Goal: Ask a question

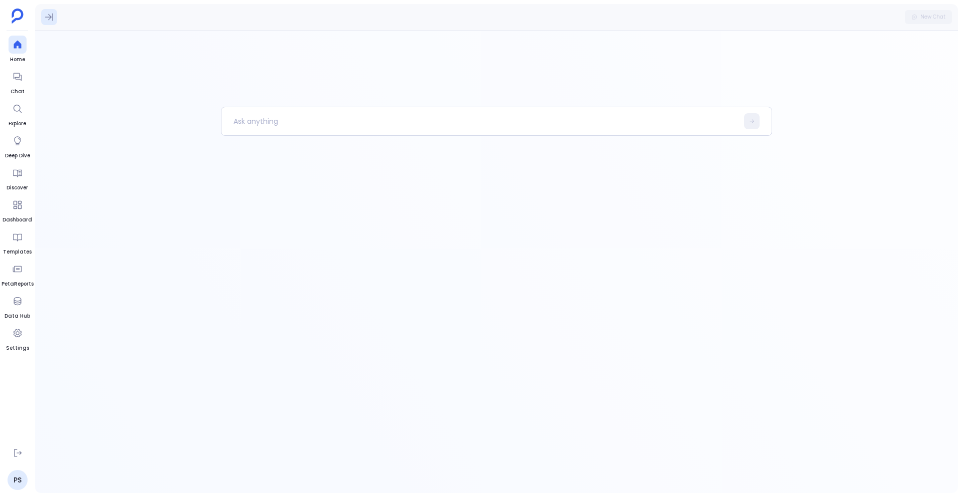
click at [46, 15] on icon at bounding box center [49, 17] width 10 height 10
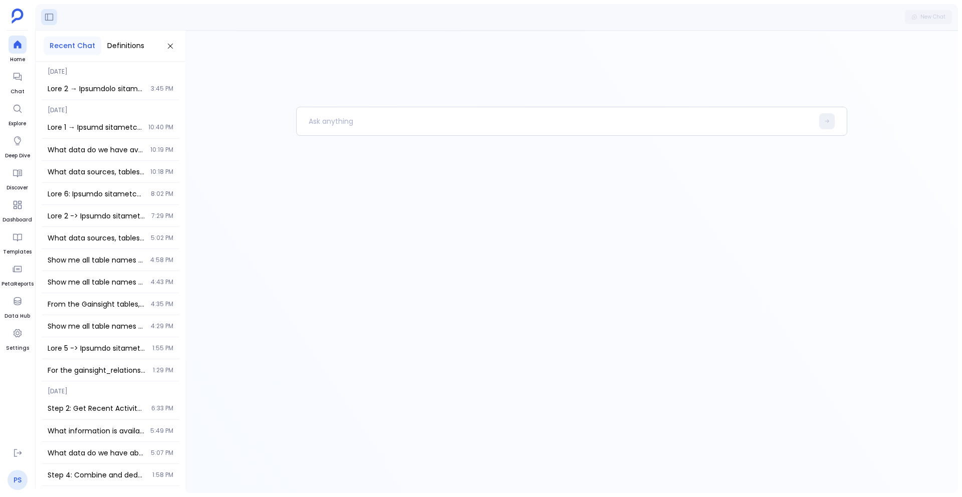
click at [22, 481] on link "PS" at bounding box center [18, 480] width 20 height 20
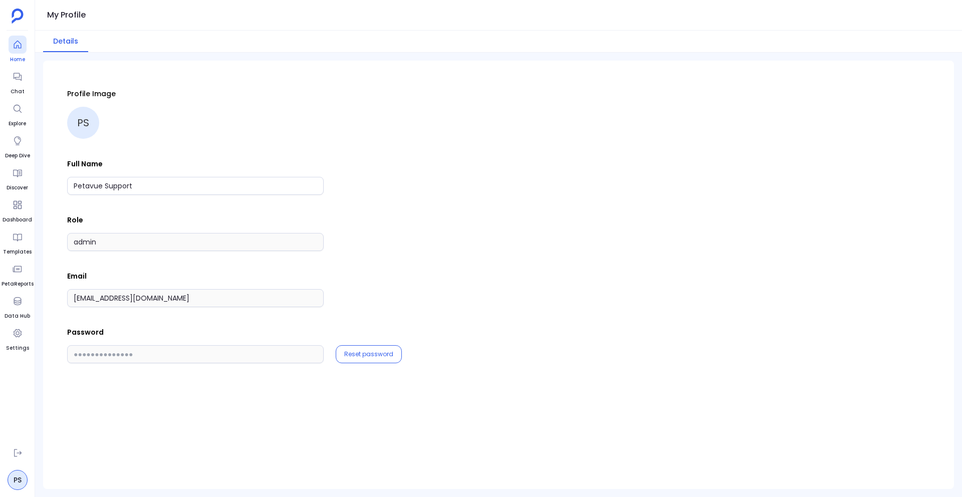
click at [19, 47] on icon at bounding box center [18, 45] width 10 height 10
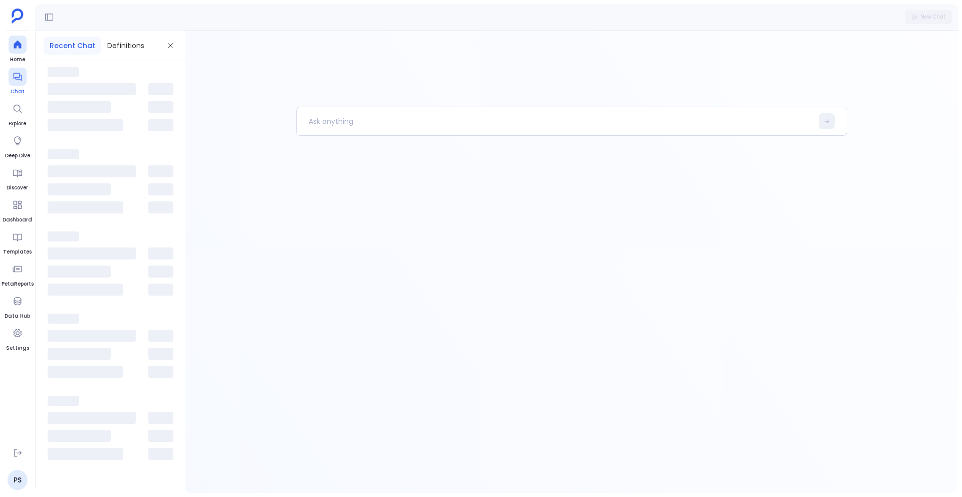
click at [18, 81] on icon at bounding box center [18, 77] width 10 height 10
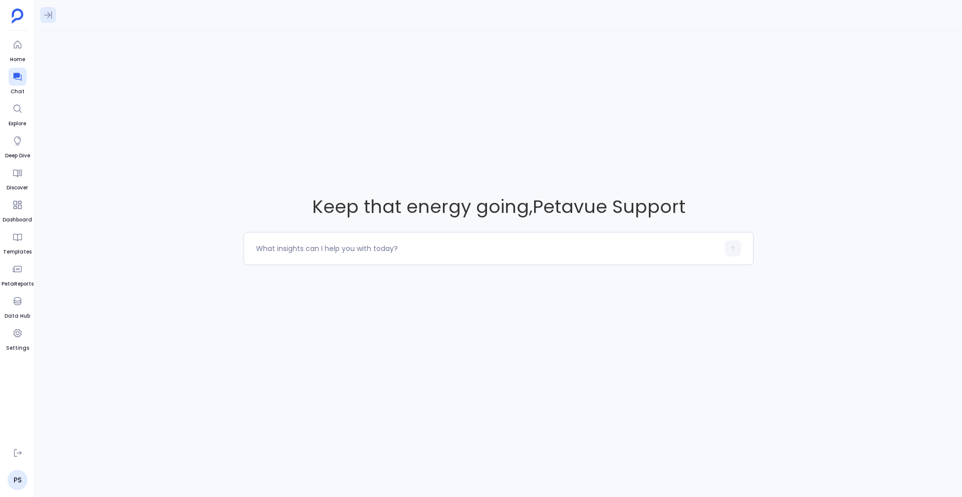
click at [49, 15] on icon at bounding box center [48, 16] width 8 height 8
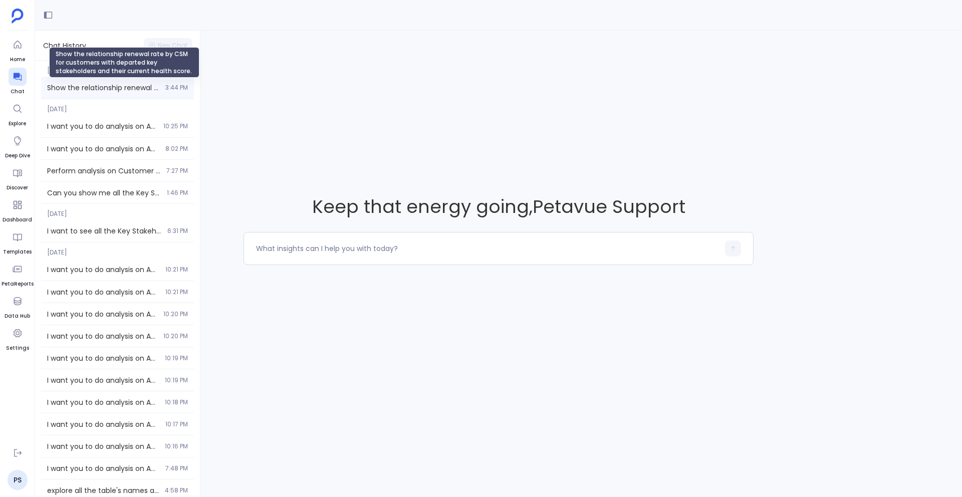
click at [87, 84] on span "Show the relationship renewal rate by CSM for customers with departed key stake…" at bounding box center [103, 88] width 112 height 10
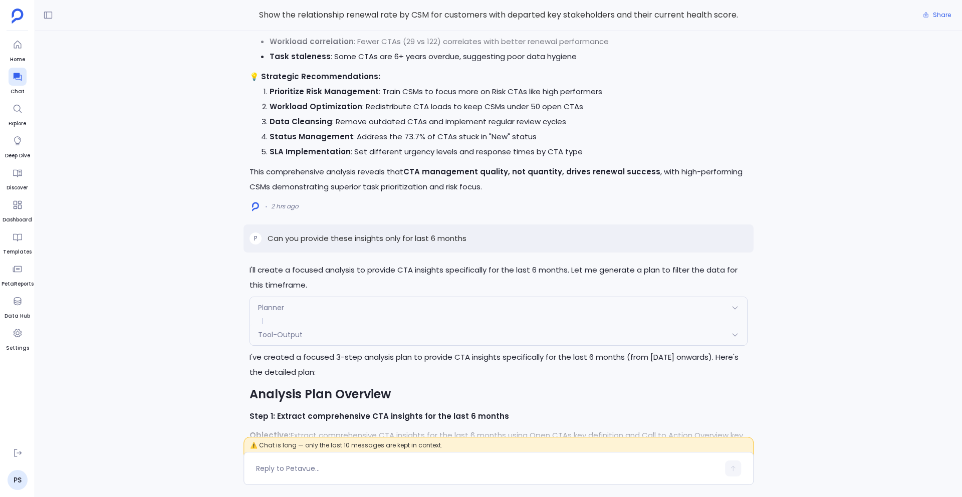
scroll to position [-19994, 0]
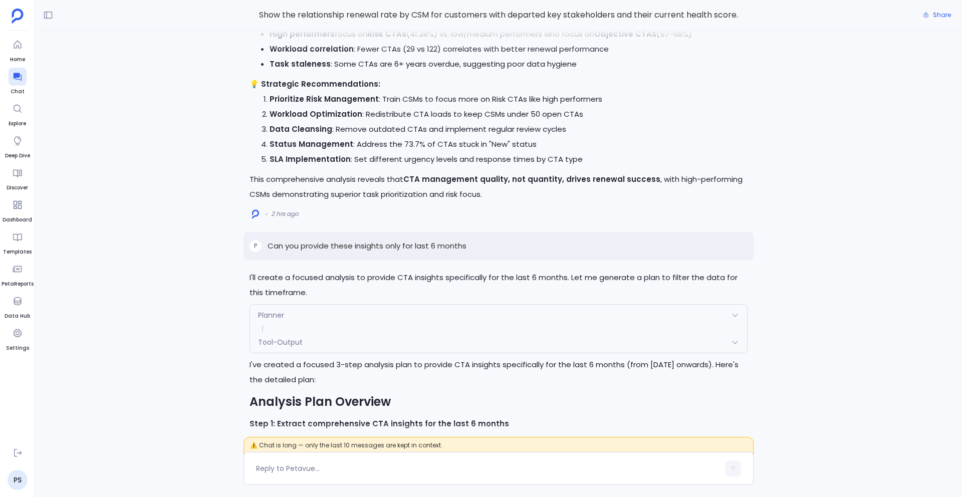
click at [375, 240] on p "Can you provide these insights only for last 6 months" at bounding box center [366, 246] width 199 height 12
copy p "Can you provide these insights only for last 6 months"
